Goal: Navigation & Orientation: Find specific page/section

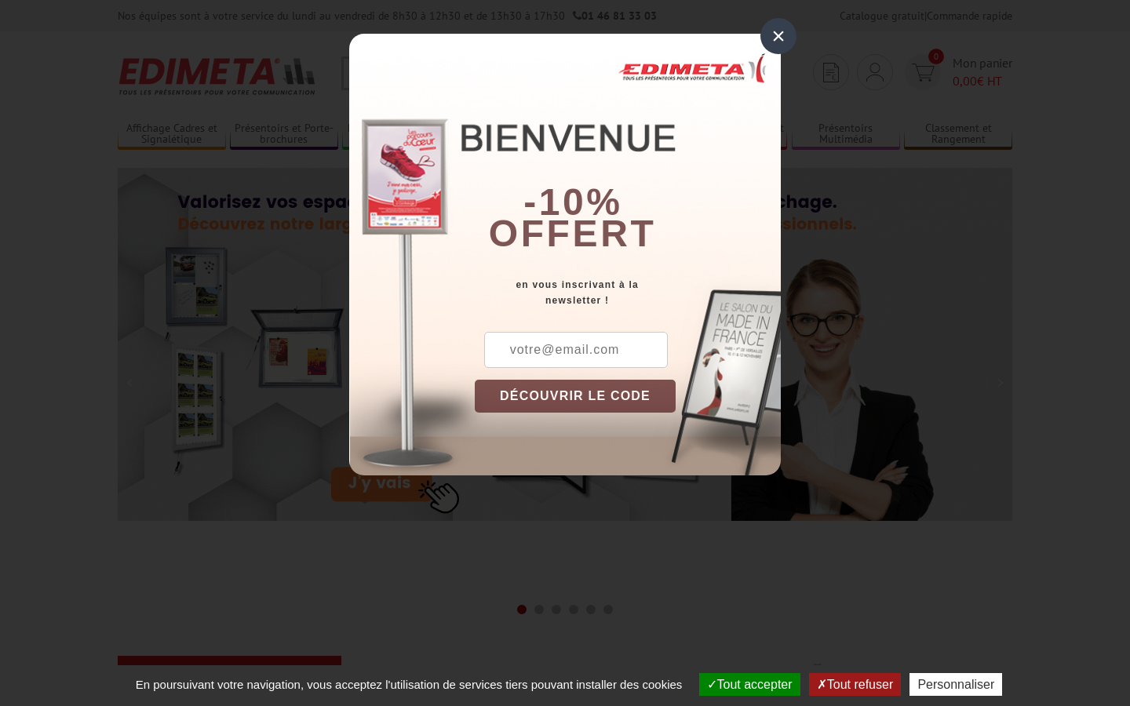
click at [775, 38] on div "×" at bounding box center [778, 36] width 36 height 36
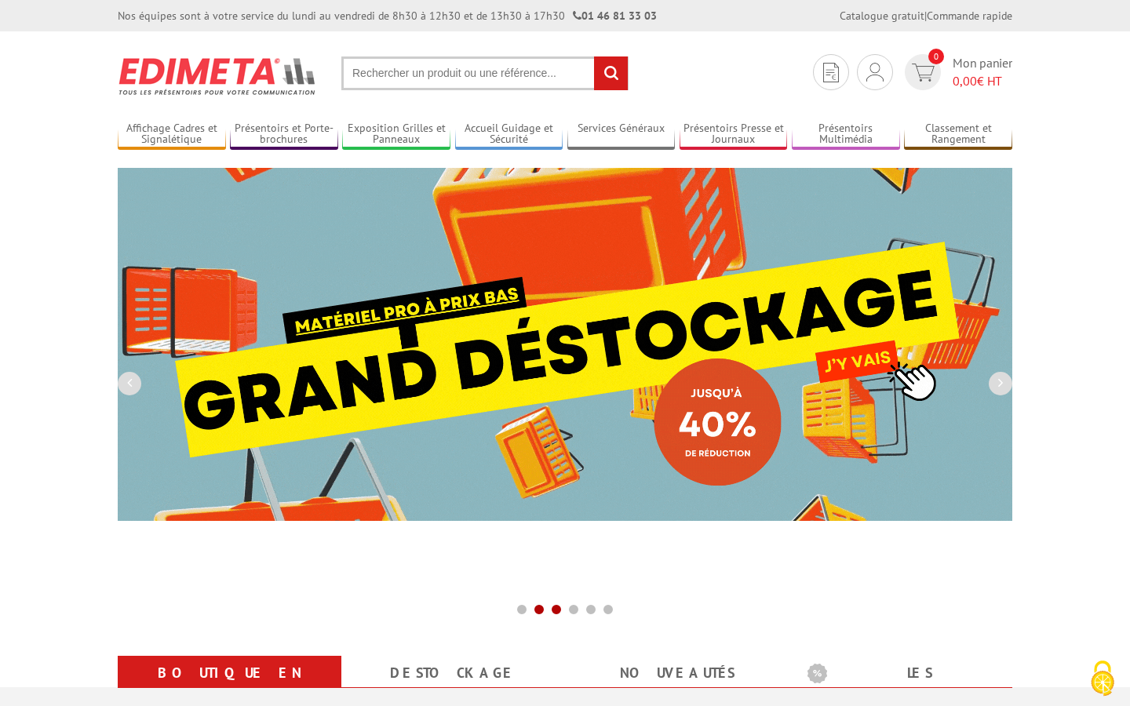
click at [563, 610] on button at bounding box center [556, 609] width 17 height 20
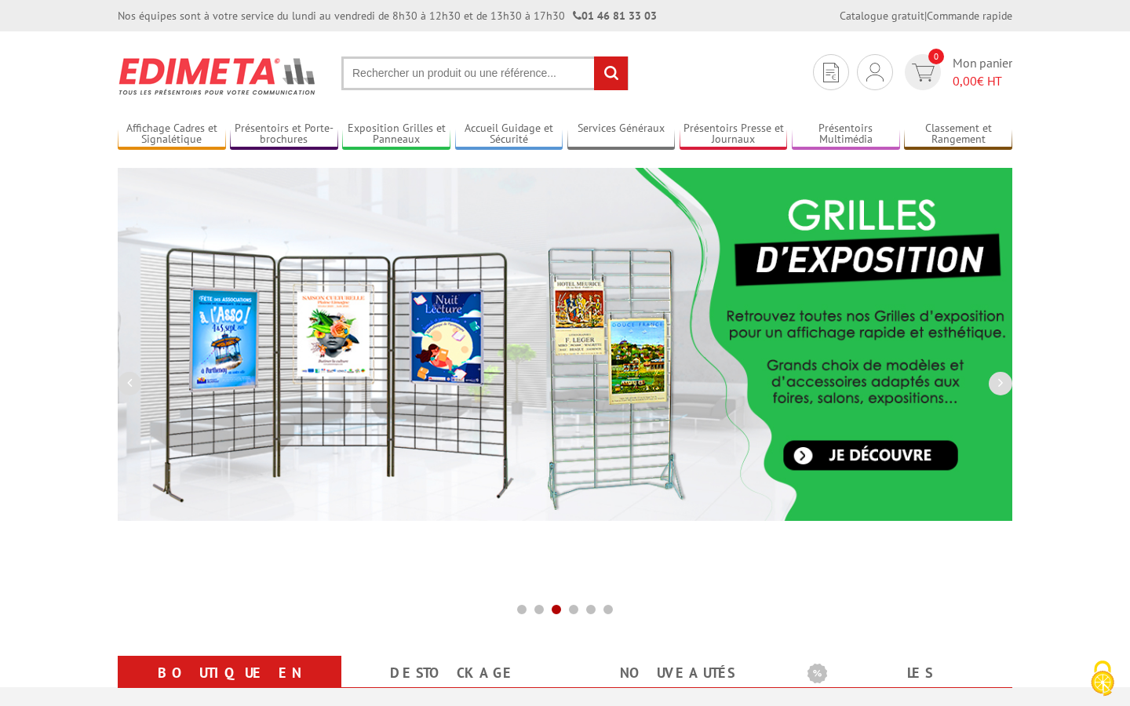
click at [555, 610] on span at bounding box center [556, 609] width 13 height 13
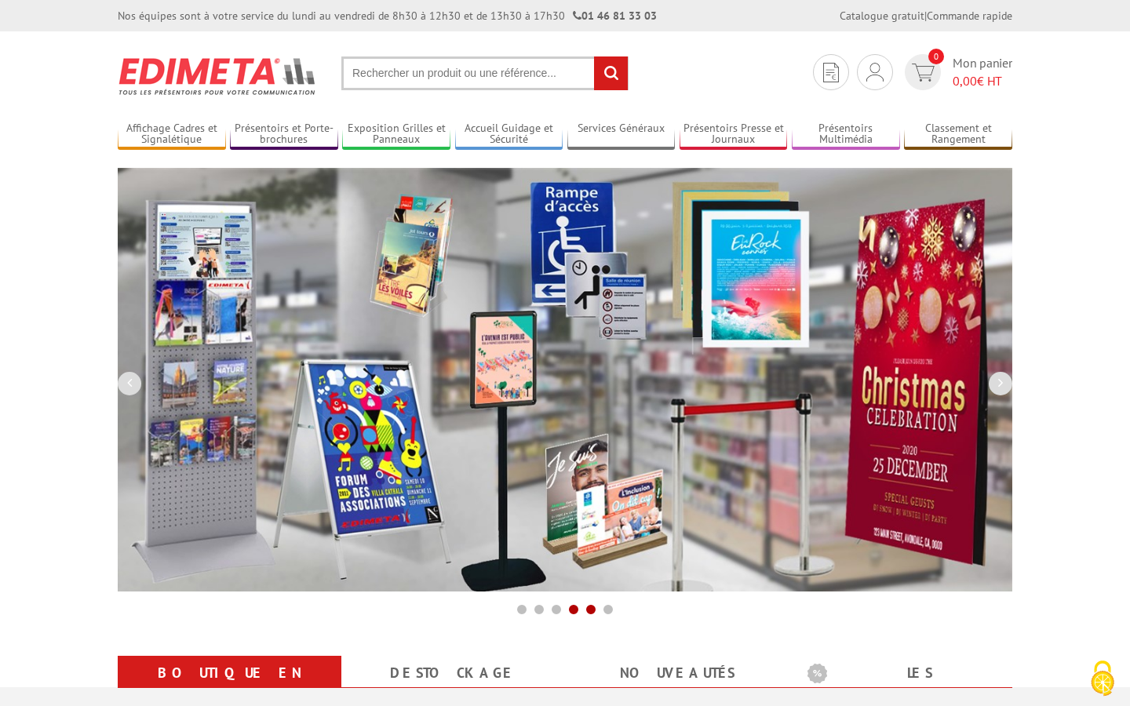
click at [597, 610] on button at bounding box center [590, 609] width 17 height 20
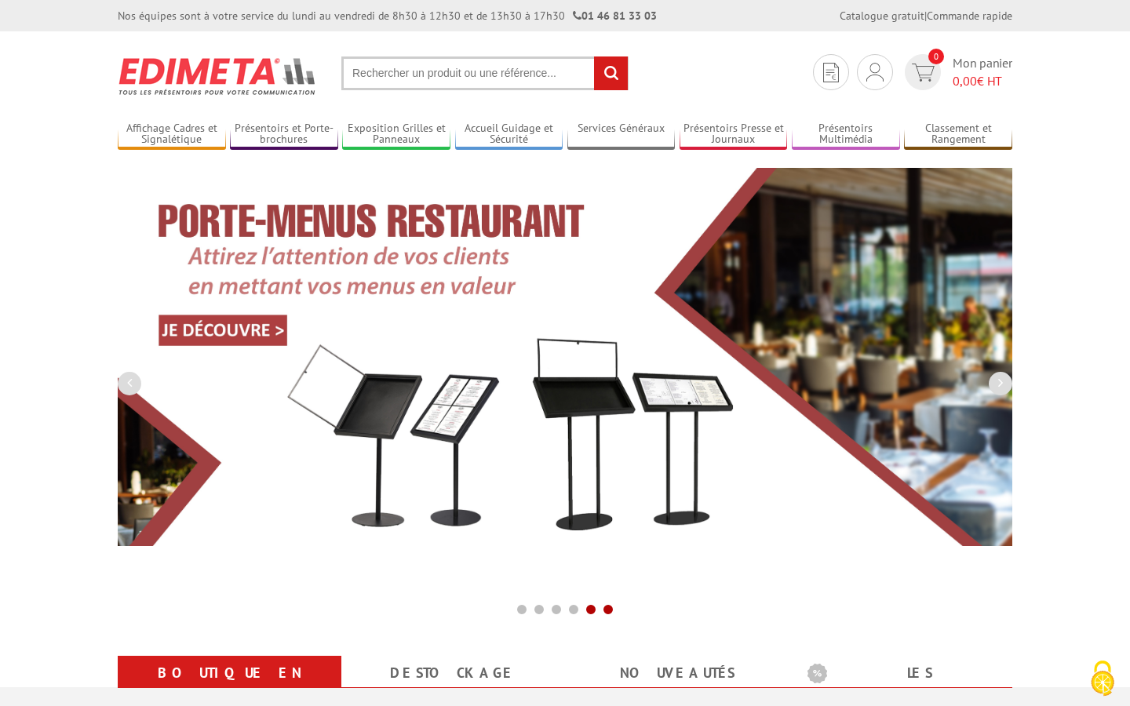
click at [614, 610] on button at bounding box center [607, 609] width 17 height 20
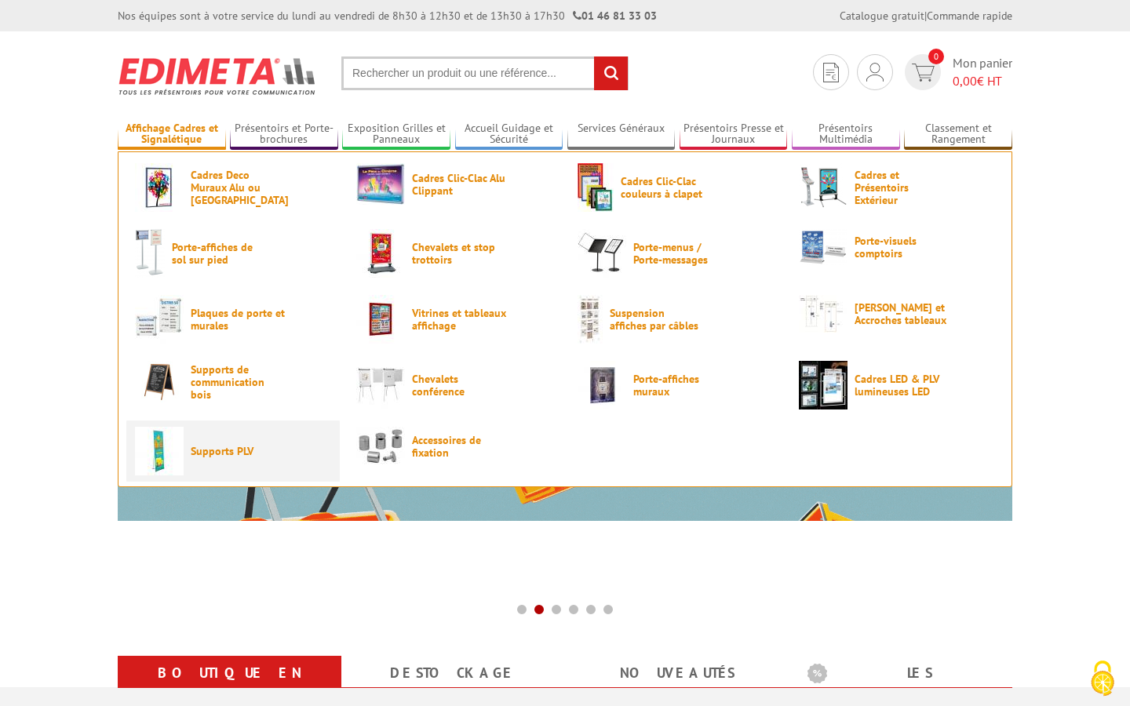
click at [202, 446] on span "Supports PLV" at bounding box center [238, 451] width 94 height 13
